Goal: Find specific page/section: Find specific page/section

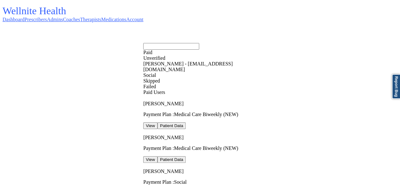
click at [199, 46] on input "text" at bounding box center [171, 46] width 56 height 7
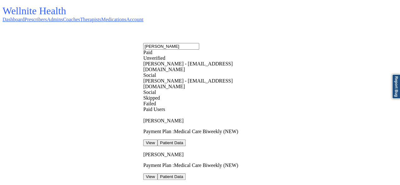
type input "[PERSON_NAME]"
click at [209, 78] on div "Social" at bounding box center [206, 75] width 126 height 6
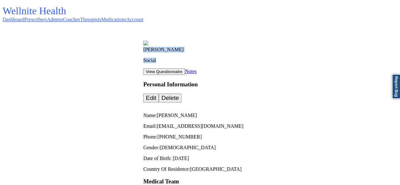
drag, startPoint x: 404, startPoint y: 23, endPoint x: 208, endPoint y: 47, distance: 197.1
click at [208, 47] on div "[PERSON_NAME] Social" at bounding box center [270, 51] width 254 height 23
copy div "[PERSON_NAME] Social"
click at [24, 17] on link "Dashboard" at bounding box center [14, 19] width 22 height 5
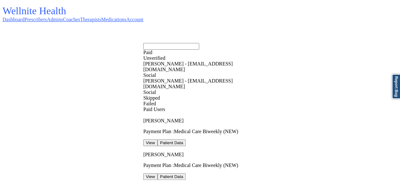
click at [199, 43] on input "text" at bounding box center [171, 46] width 56 height 7
paste input "[EMAIL_ADDRESS][DOMAIN_NAME]"
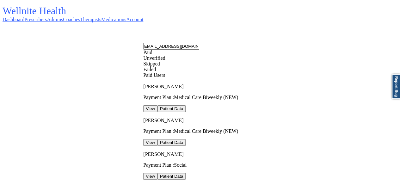
type input "[EMAIL_ADDRESS][DOMAIN_NAME]"
click at [163, 43] on div "[EMAIL_ADDRESS][DOMAIN_NAME] Paid Unverified Skipped Failed" at bounding box center [206, 57] width 126 height 29
click at [199, 43] on input "[EMAIL_ADDRESS][DOMAIN_NAME]" at bounding box center [171, 46] width 56 height 7
